Goal: Task Accomplishment & Management: Complete application form

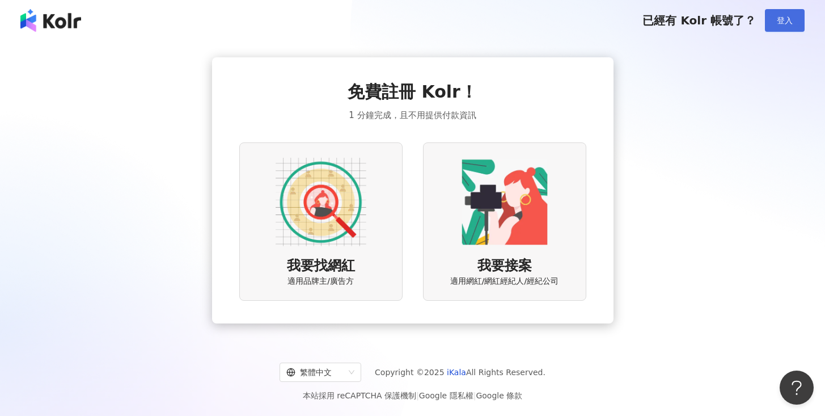
click at [778, 26] on button "登入" at bounding box center [785, 20] width 40 height 23
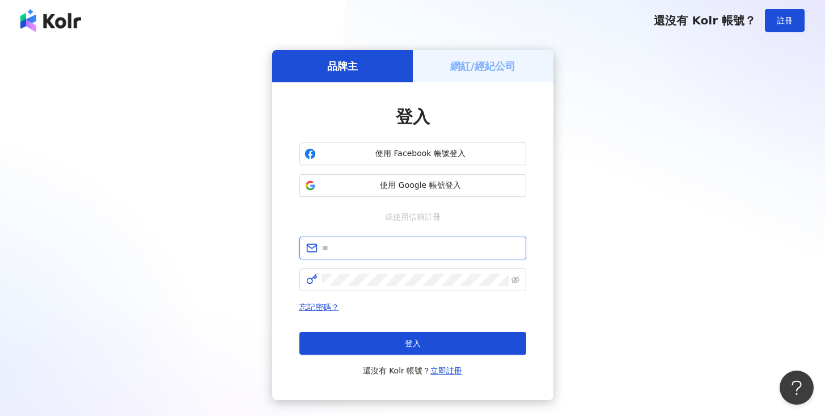
click at [337, 248] on input "text" at bounding box center [420, 247] width 197 height 12
type input "**********"
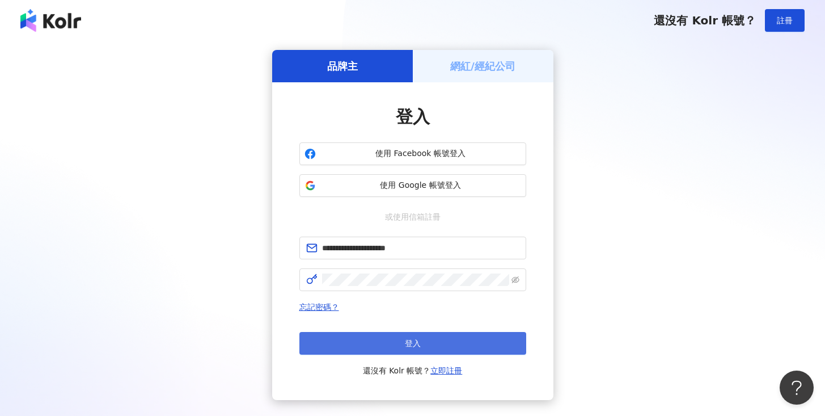
click at [396, 343] on button "登入" at bounding box center [412, 343] width 227 height 23
